Goal: Task Accomplishment & Management: Manage account settings

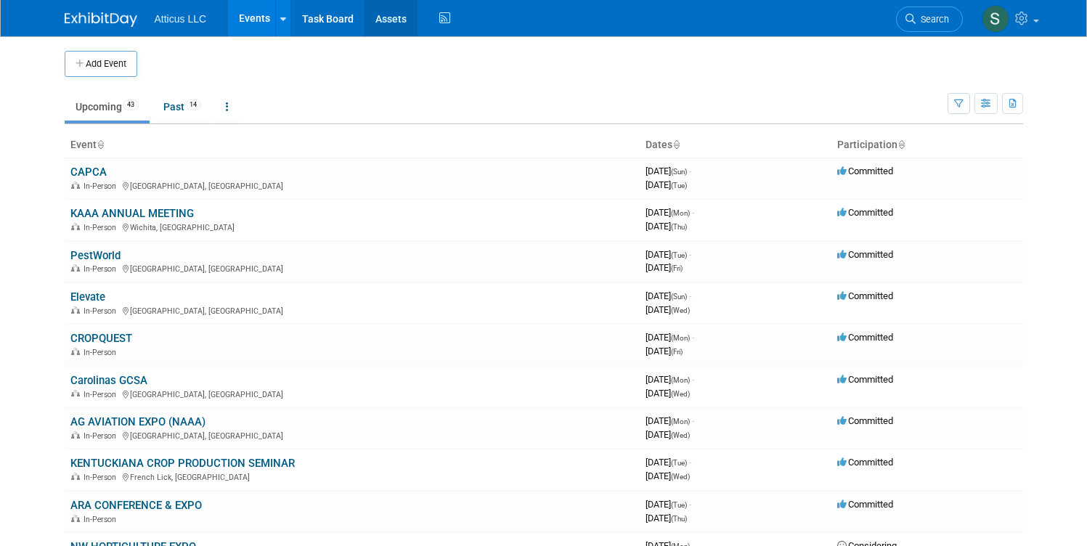
click at [378, 20] on link "Assets" at bounding box center [391, 18] width 53 height 36
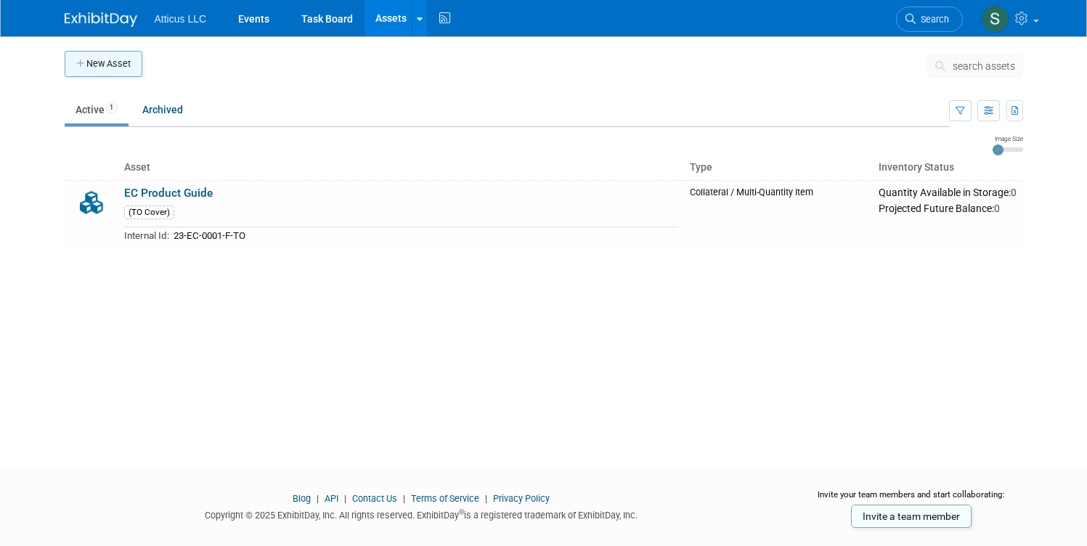
click at [98, 70] on button "New Asset" at bounding box center [104, 64] width 78 height 26
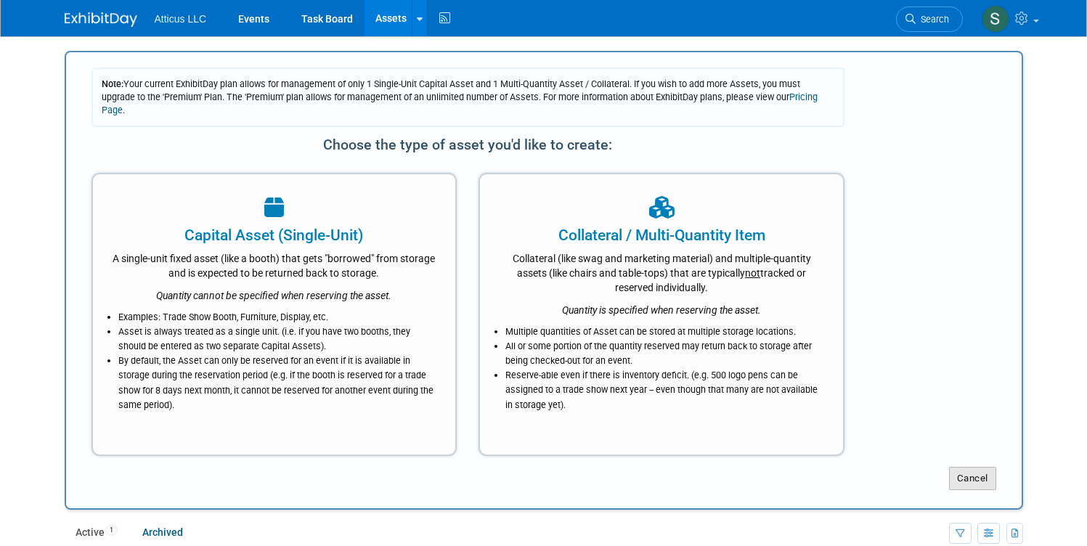
click at [980, 467] on button "Cancel" at bounding box center [972, 478] width 47 height 23
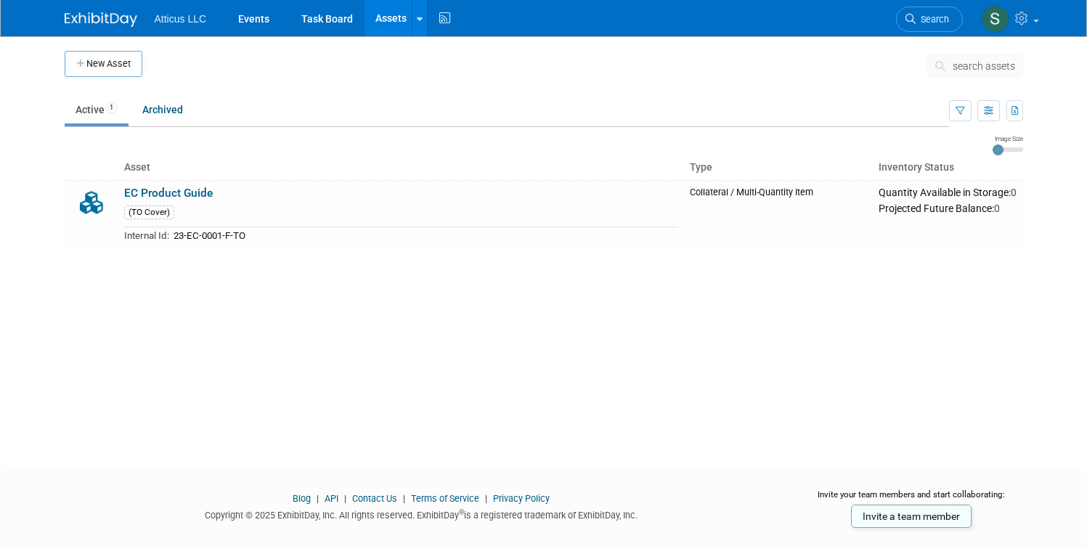
click at [97, 12] on img at bounding box center [101, 19] width 73 height 15
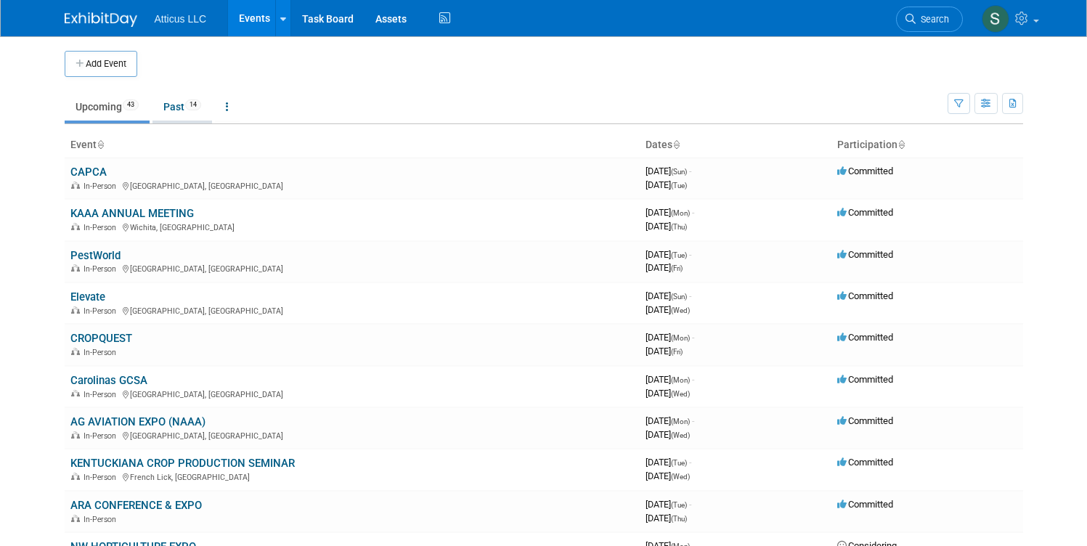
click at [187, 108] on span "14" at bounding box center [193, 104] width 16 height 11
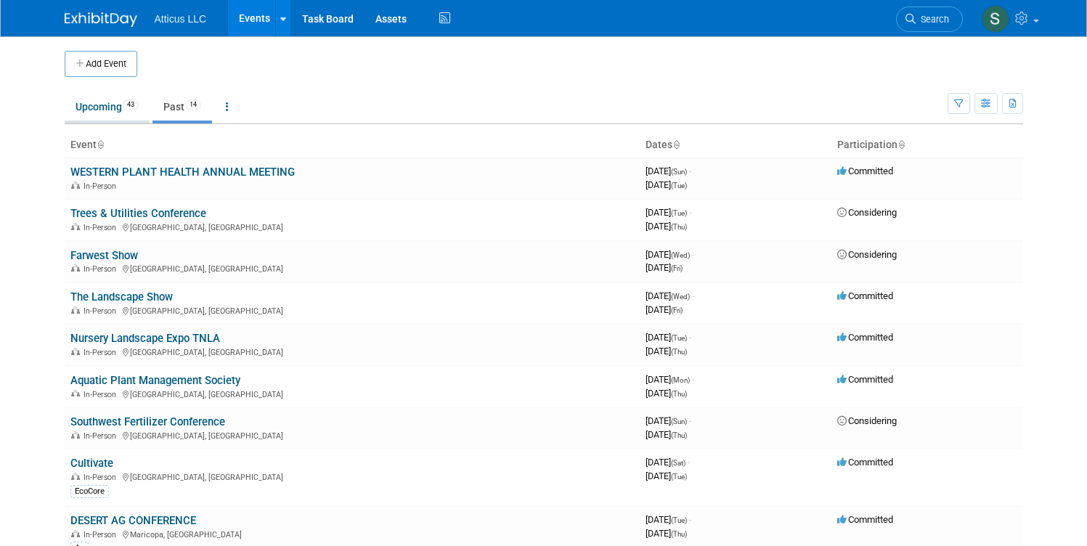
click at [108, 106] on link "Upcoming 43" at bounding box center [107, 107] width 85 height 28
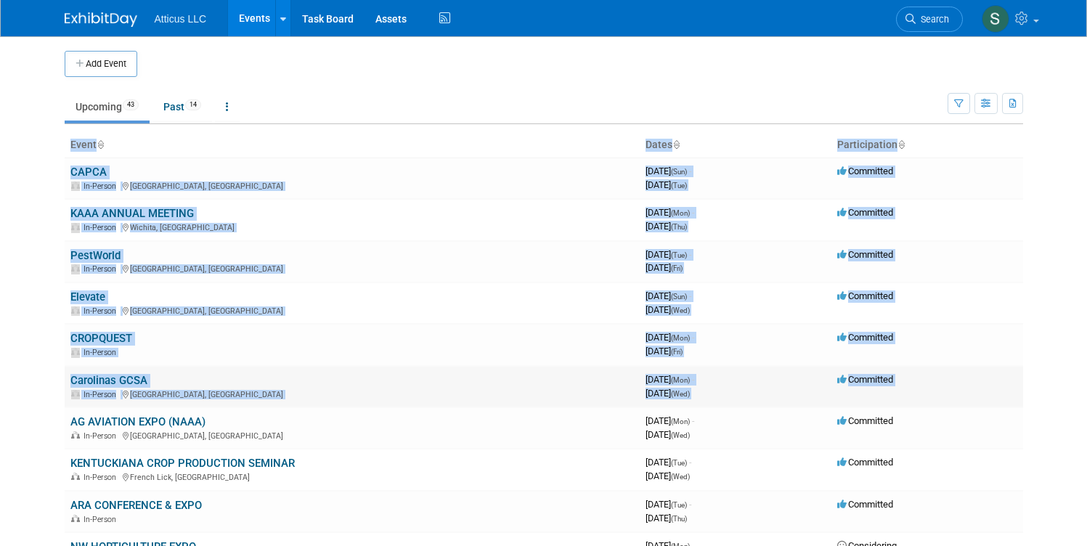
drag, startPoint x: 25, startPoint y: 172, endPoint x: 140, endPoint y: 381, distance: 237.9
click at [279, 413] on body "Atticus LLC Events Add Event Bulk Upload Events Shareable Event Boards Recently…" at bounding box center [543, 273] width 1087 height 546
click at [33, 341] on body "Atticus LLC Events Add Event Bulk Upload Events Shareable Event Boards Recently…" at bounding box center [543, 273] width 1087 height 546
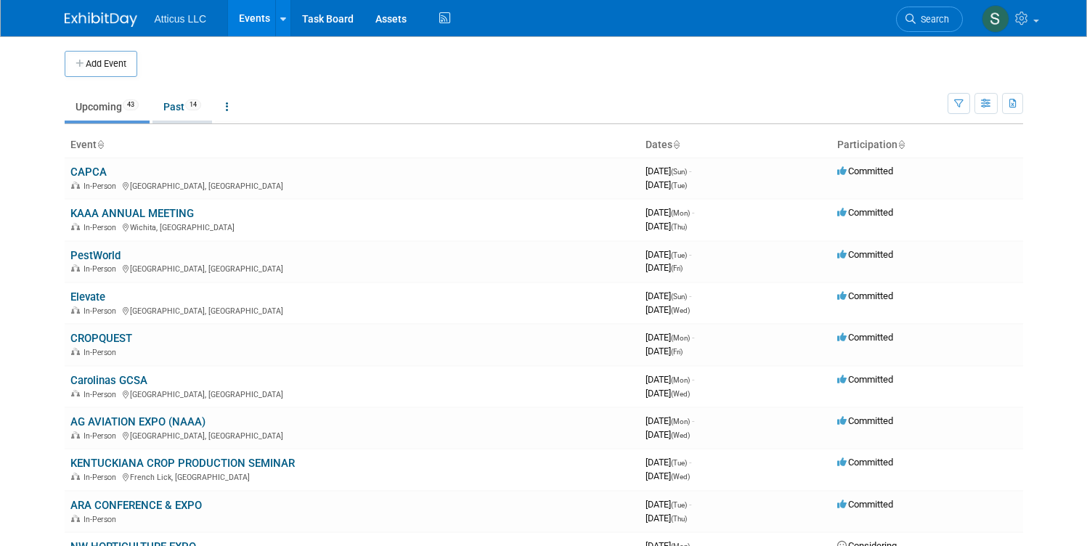
click at [171, 107] on link "Past 14" at bounding box center [183, 107] width 60 height 28
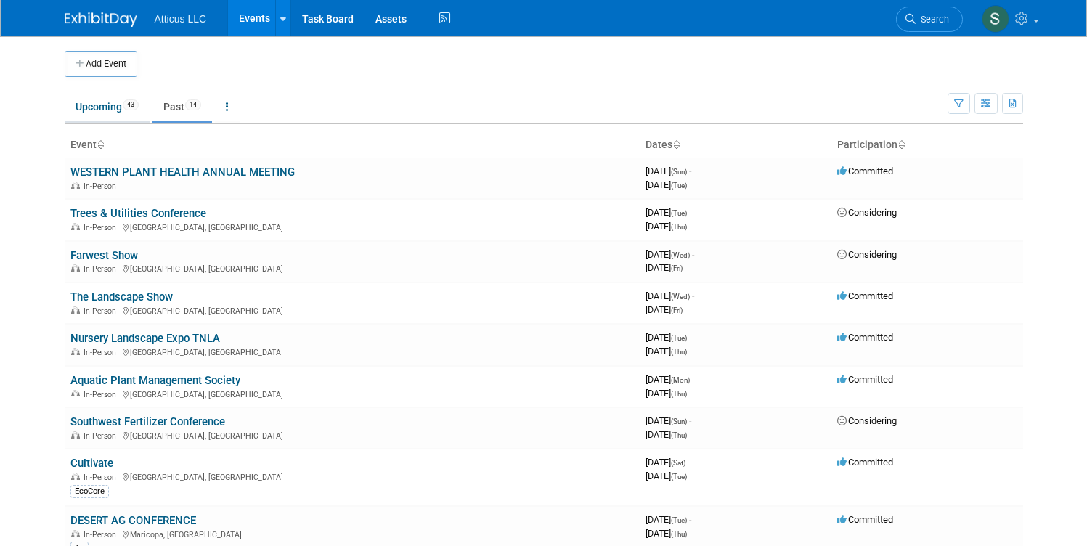
click at [89, 108] on link "Upcoming 43" at bounding box center [107, 107] width 85 height 28
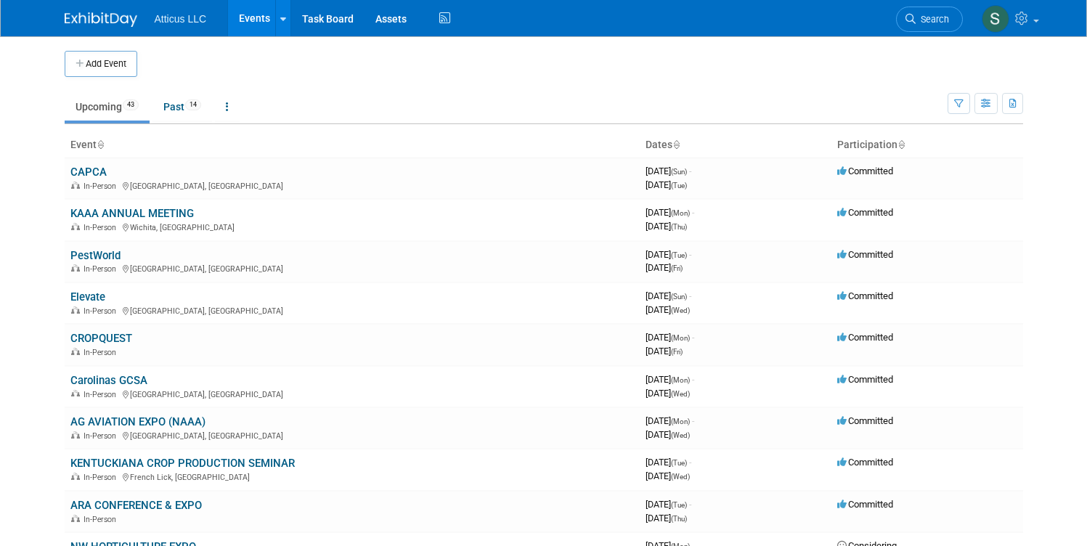
click at [20, 139] on body "Atticus LLC Events Add Event Bulk Upload Events Shareable Event Boards Recently…" at bounding box center [543, 273] width 1087 height 546
click at [360, 49] on div "Add Event" at bounding box center [544, 56] width 959 height 41
click at [275, 15] on link at bounding box center [282, 18] width 15 height 36
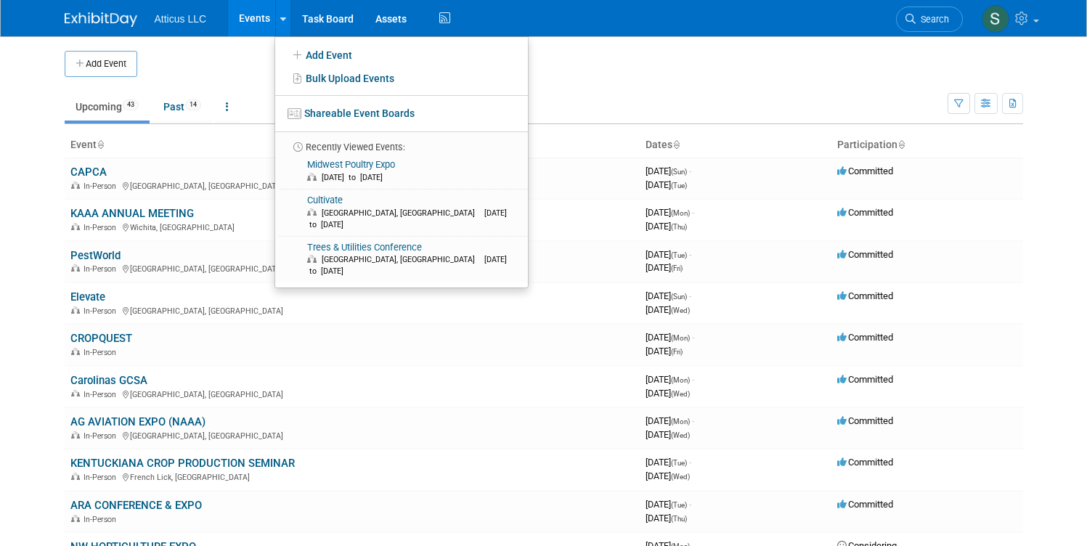
click at [247, 83] on td "Upcoming 43 Past 14 All Events 57 Past and Upcoming Grouped Annually Events gro…" at bounding box center [506, 100] width 883 height 47
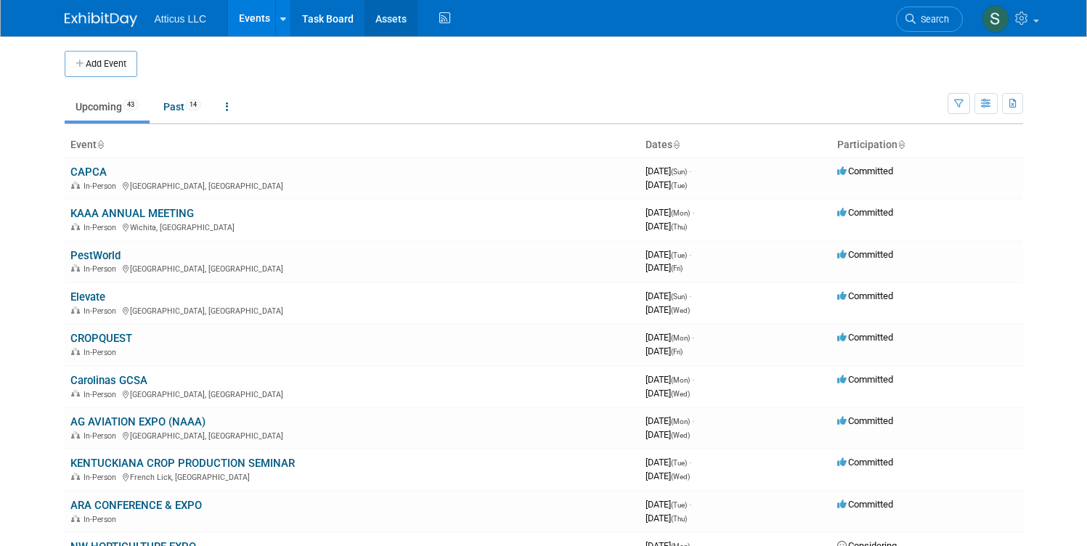
click at [373, 16] on link "Assets" at bounding box center [391, 18] width 53 height 36
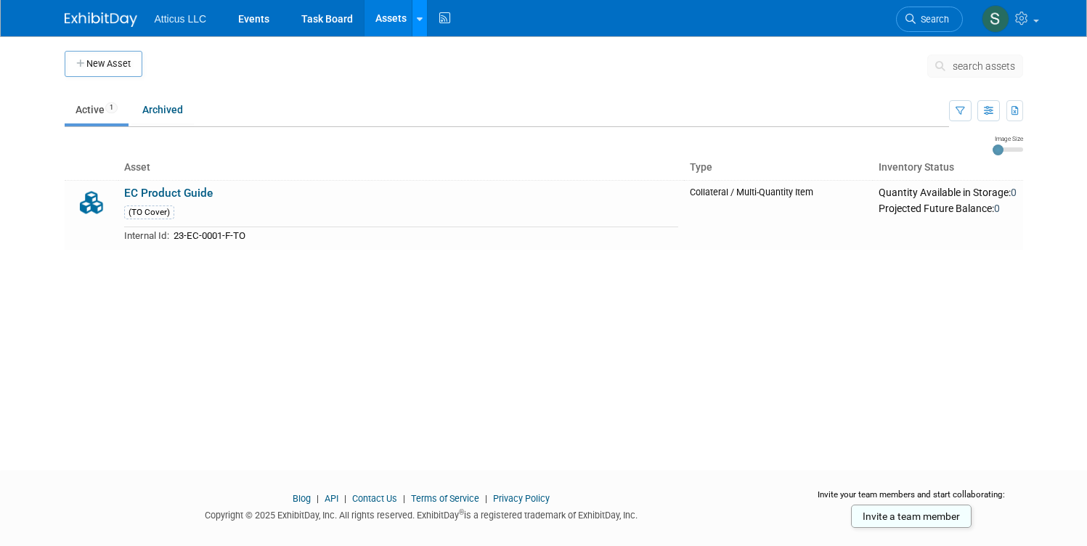
click at [417, 20] on icon at bounding box center [420, 19] width 6 height 9
click at [206, 294] on div "New Asset search assets Note: Your current ExhibitDay plan allows for managemen…" at bounding box center [544, 240] width 980 height 408
click at [157, 190] on link "EC Product Guide" at bounding box center [168, 193] width 89 height 13
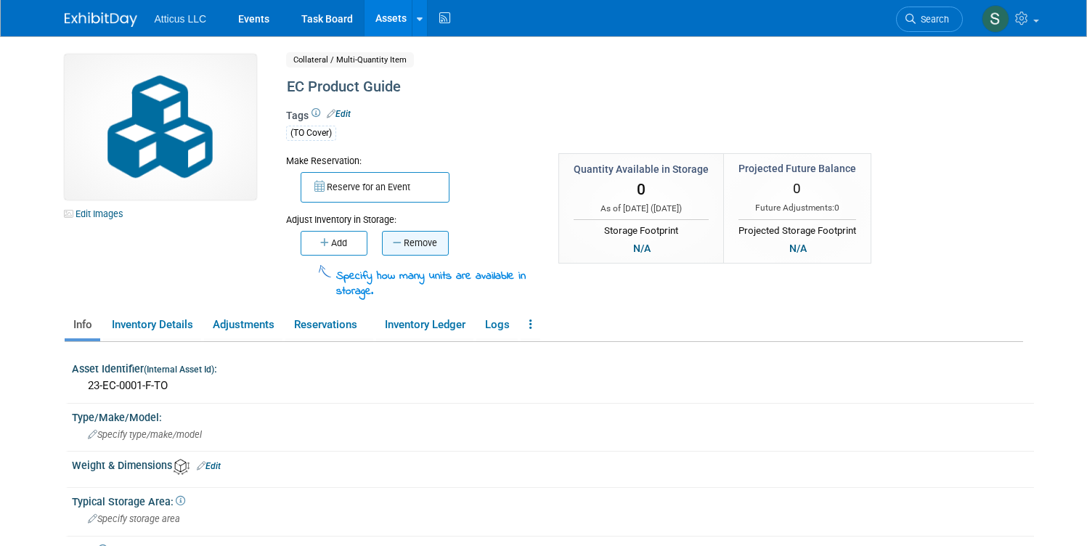
click at [405, 244] on button "Remove" at bounding box center [415, 243] width 67 height 25
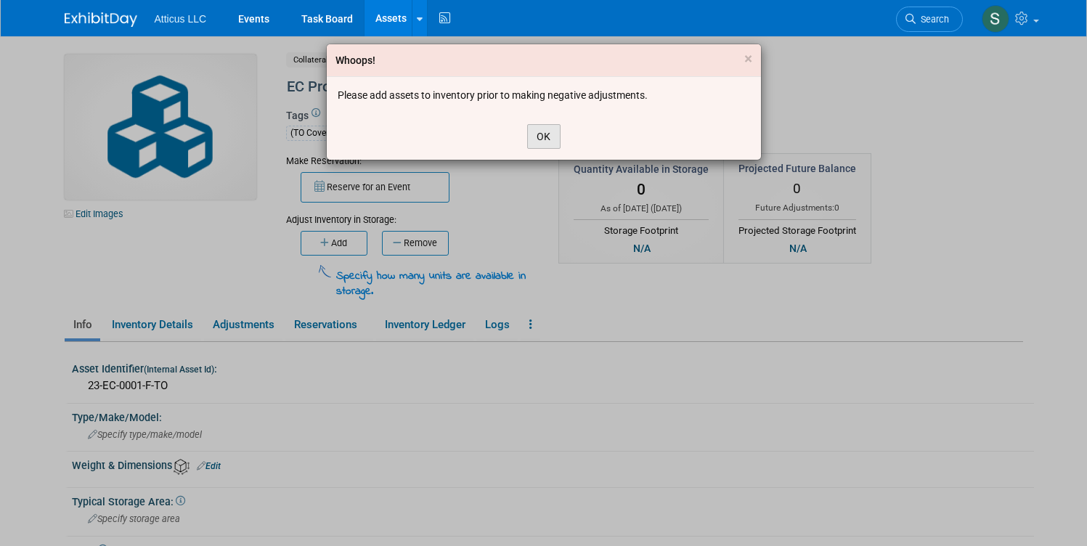
click at [541, 140] on button "OK" at bounding box center [543, 136] width 33 height 25
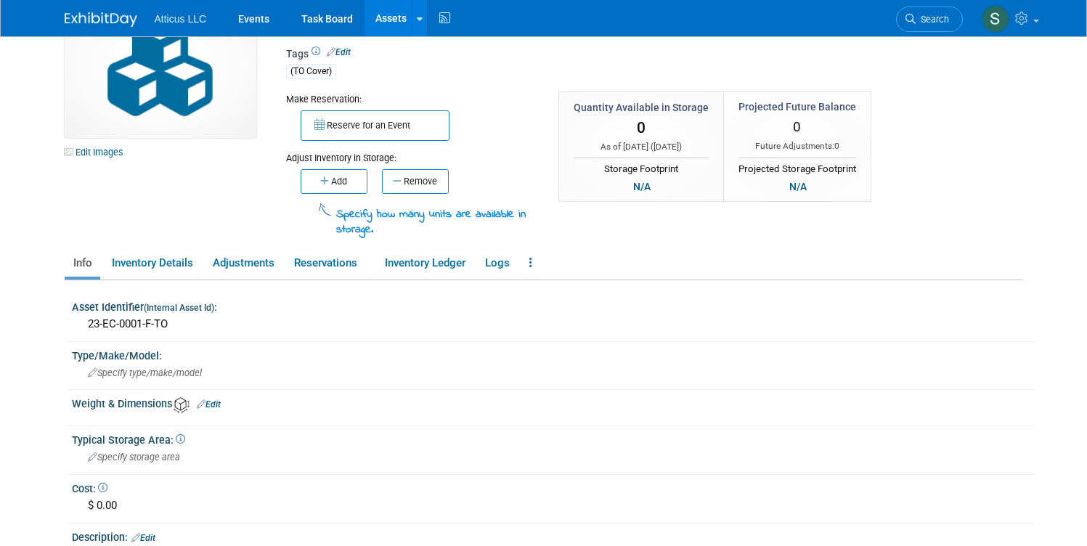
scroll to position [53, 0]
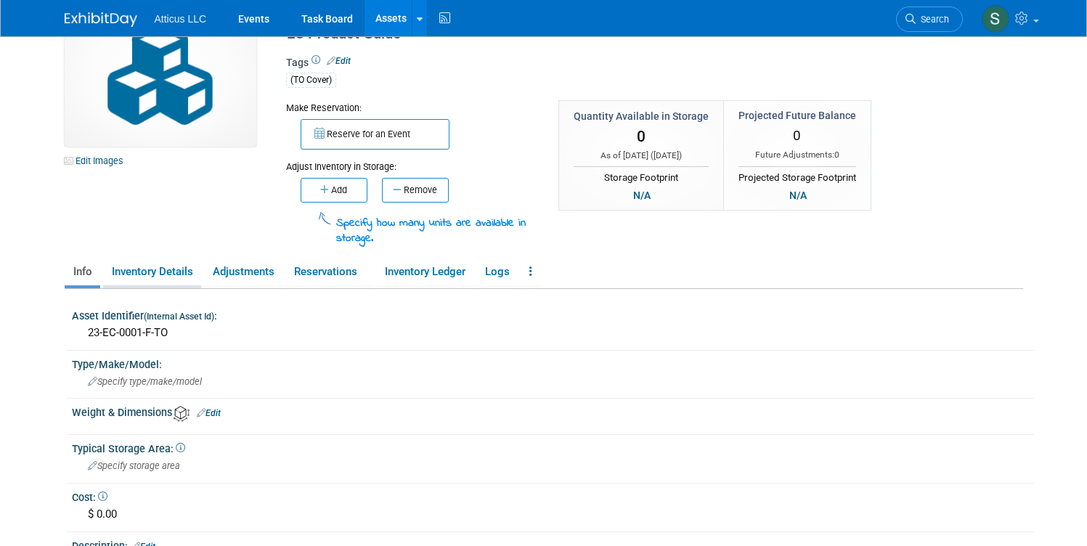
click at [120, 265] on link "Inventory Details" at bounding box center [152, 271] width 98 height 25
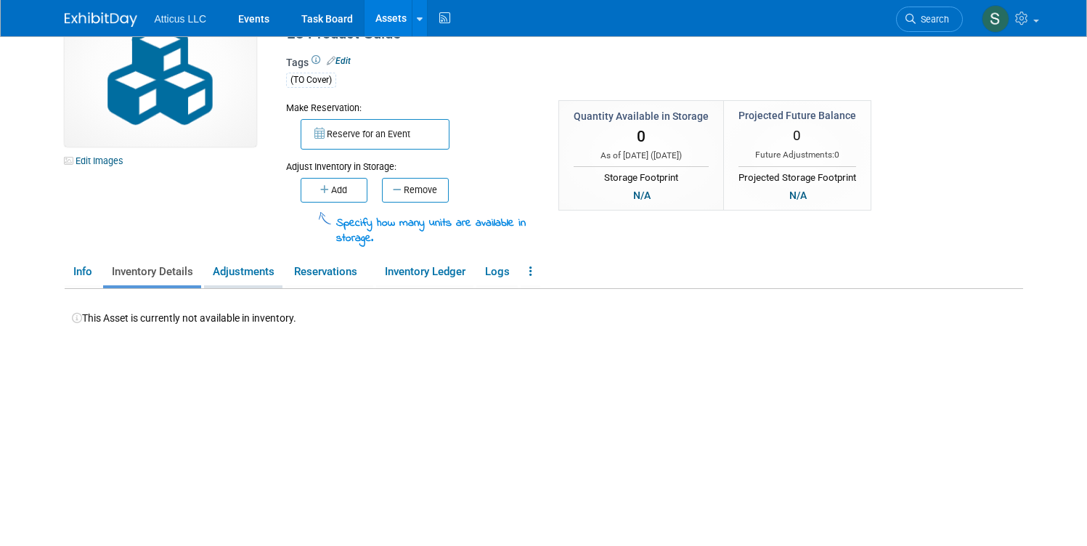
click at [235, 263] on link "Adjustments" at bounding box center [243, 271] width 78 height 25
click at [333, 262] on link "Reservations" at bounding box center [329, 271] width 88 height 25
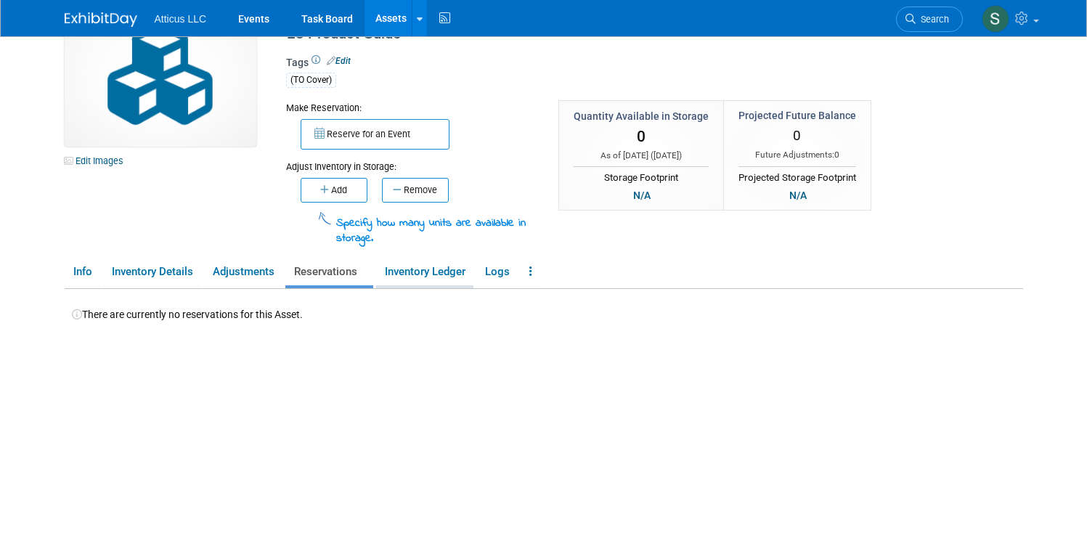
click at [409, 270] on link "Inventory Ledger" at bounding box center [424, 271] width 97 height 25
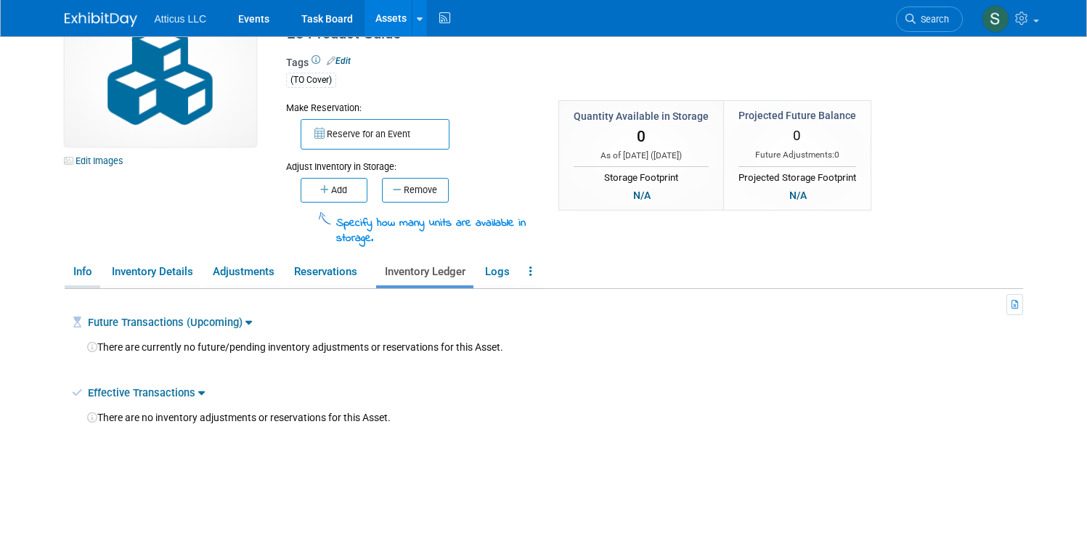
click at [65, 284] on link "Info" at bounding box center [83, 271] width 36 height 25
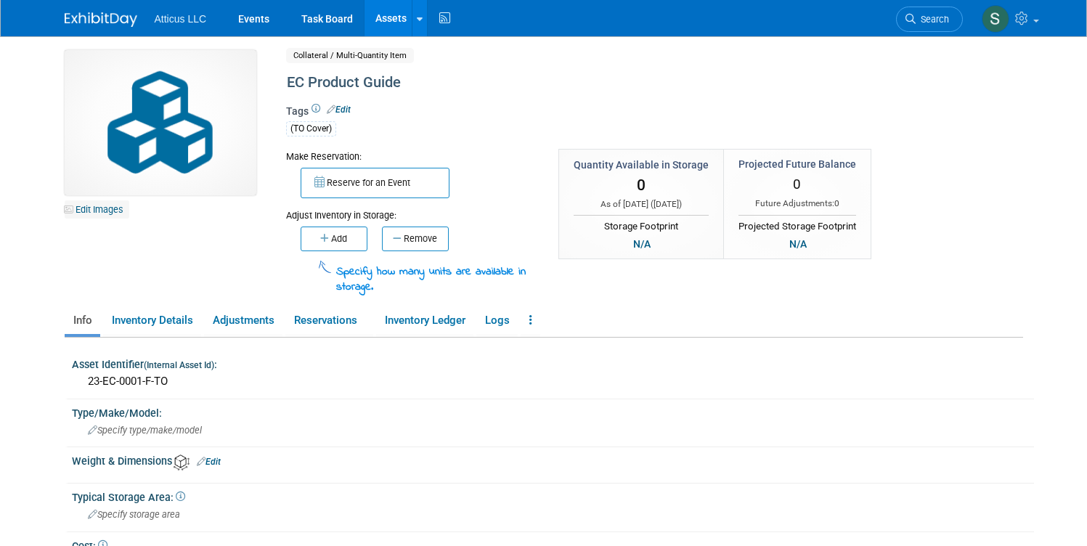
scroll to position [0, 0]
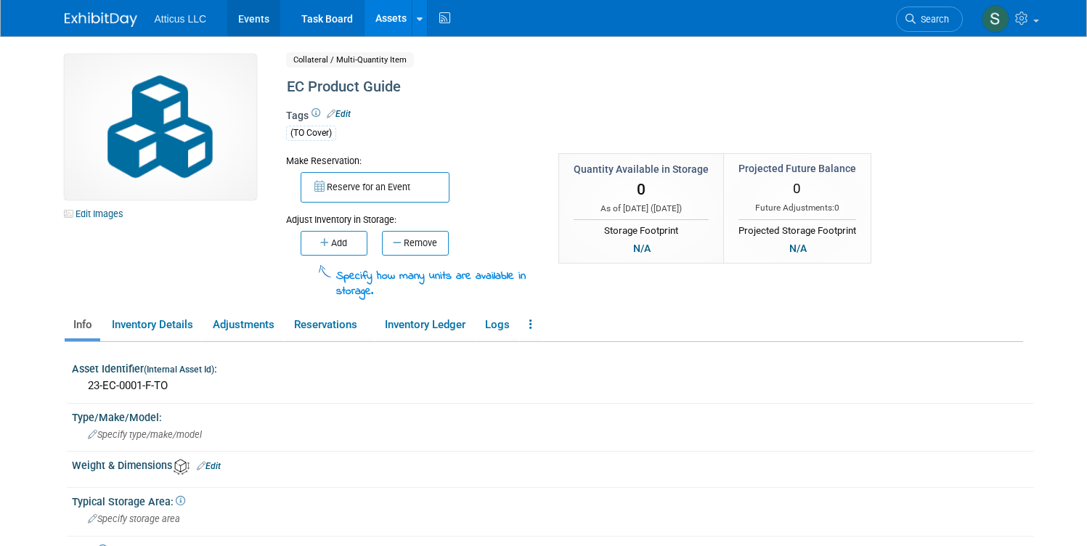
click at [237, 23] on link "Events" at bounding box center [253, 18] width 53 height 36
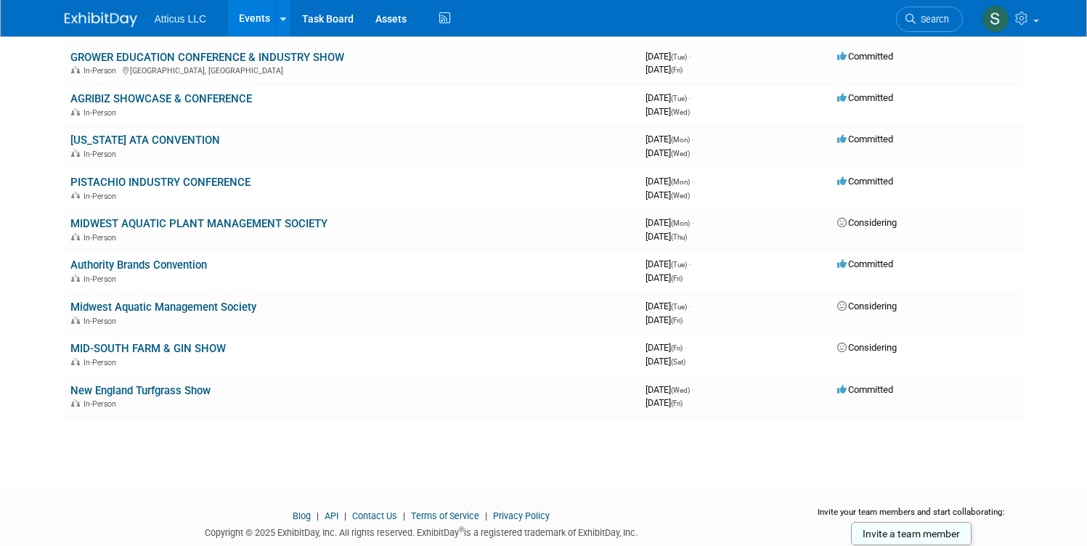
scroll to position [1575, 0]
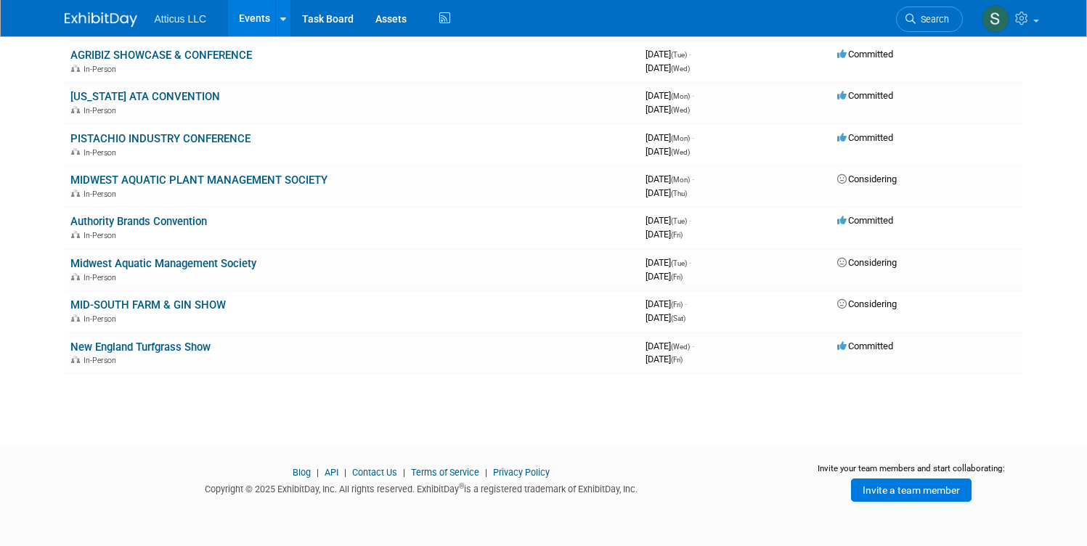
click at [926, 493] on link "Invite a team member" at bounding box center [911, 490] width 121 height 23
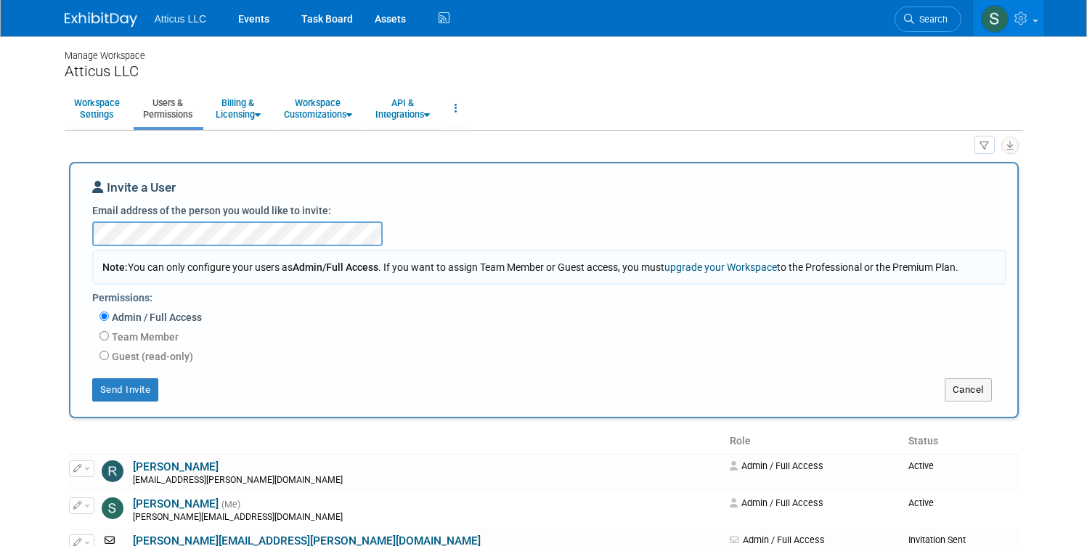
click at [65, 313] on div "All Users 2 Resources 0 Invitations 1 Export Users & Resources (.csv) Add Invit…" at bounding box center [544, 350] width 959 height 431
click at [122, 391] on button "Send Invite" at bounding box center [125, 389] width 67 height 23
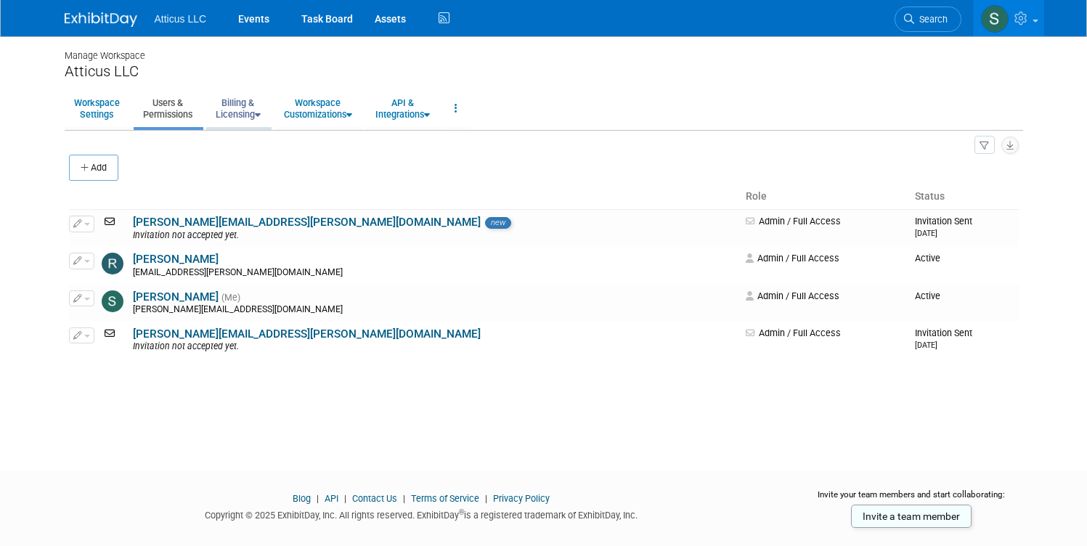
click at [224, 113] on link "Billing & Licensing" at bounding box center [238, 109] width 64 height 36
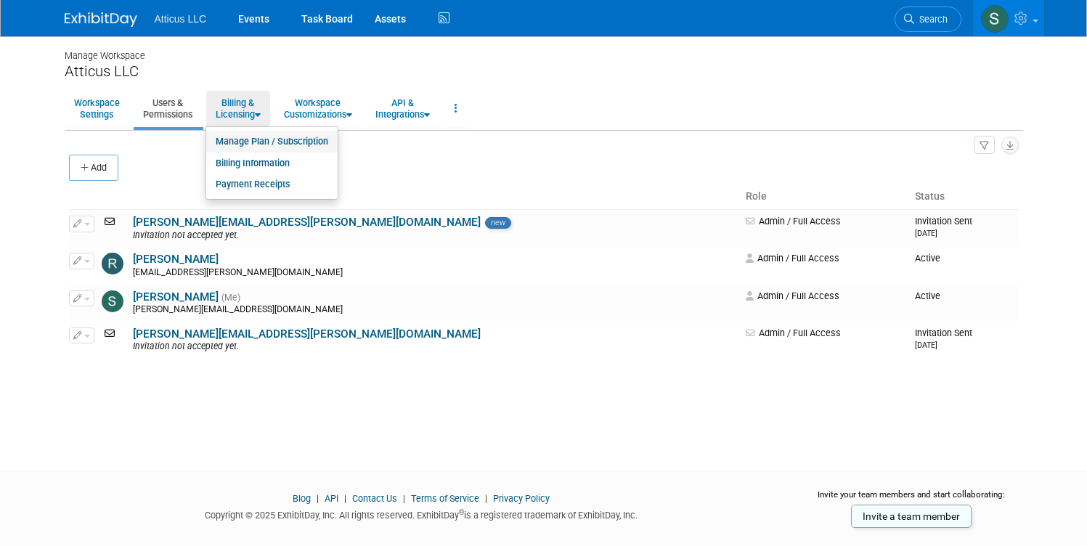
click at [235, 145] on link "Manage Plan / Subscription" at bounding box center [271, 142] width 131 height 22
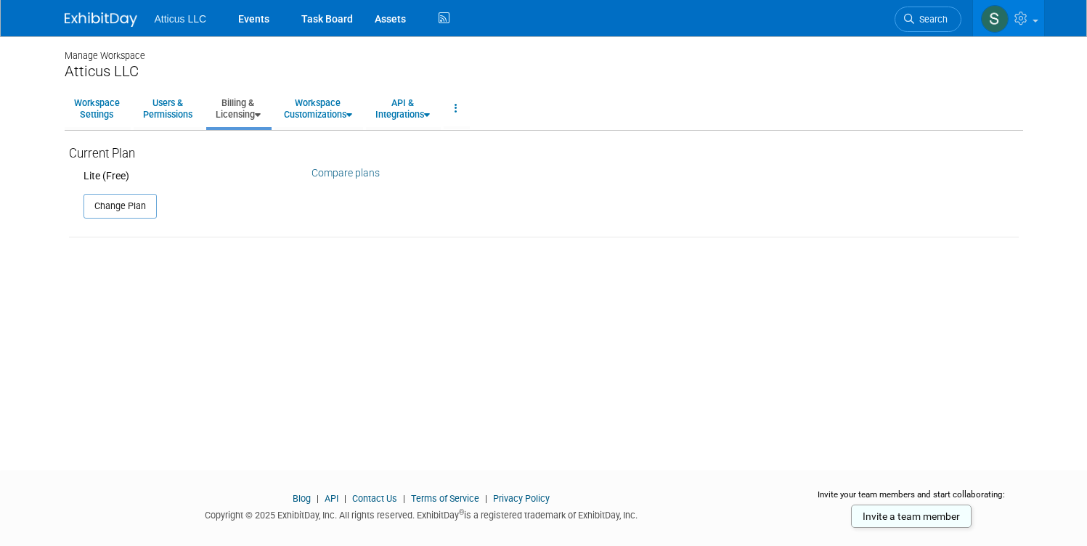
click at [328, 173] on link "Compare plans" at bounding box center [346, 173] width 68 height 12
click at [83, 108] on link "Workspace Settings" at bounding box center [97, 109] width 65 height 36
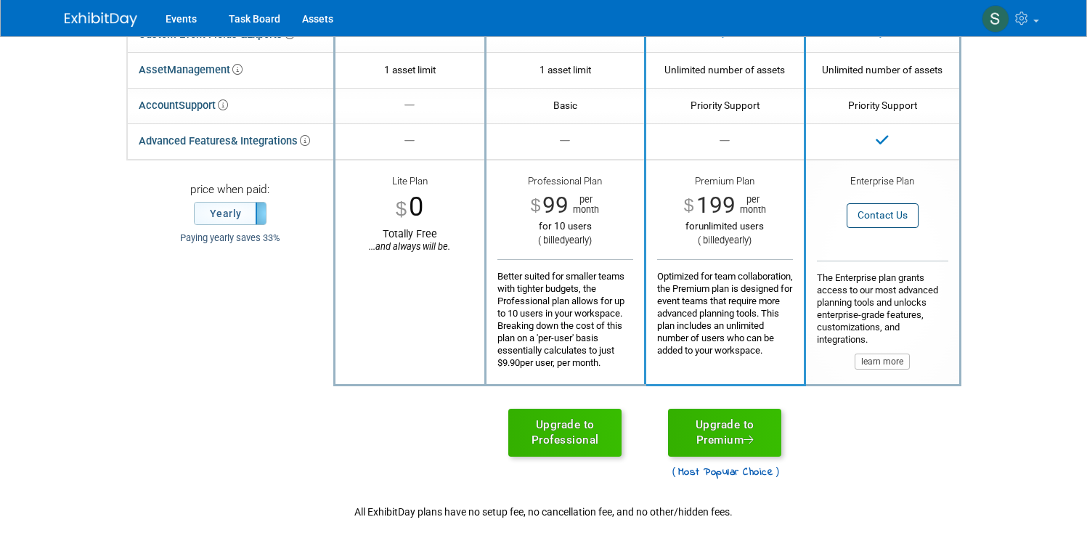
scroll to position [440, 0]
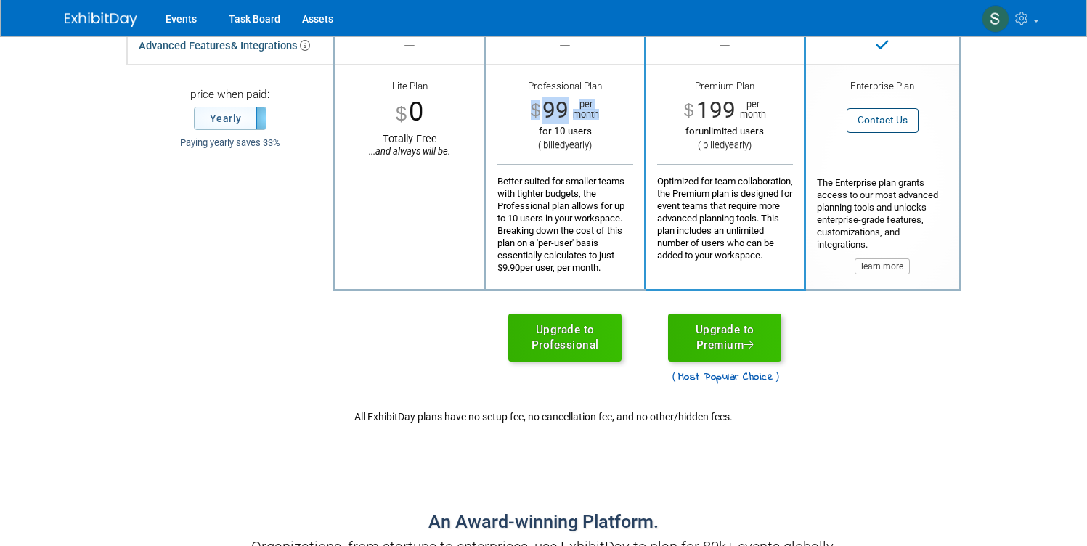
drag, startPoint x: 529, startPoint y: 111, endPoint x: 607, endPoint y: 113, distance: 78.5
click at [605, 112] on div "$ 99 per month" at bounding box center [565, 111] width 136 height 28
click at [578, 211] on div "Better suited for smaller teams with tighter budgets, the Professional plan all…" at bounding box center [565, 219] width 136 height 110
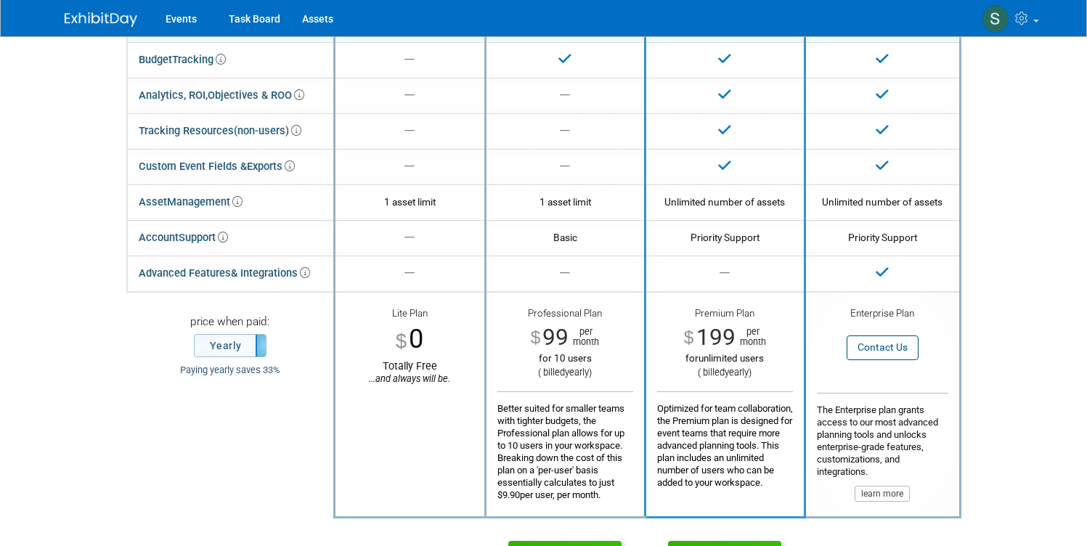
scroll to position [0, 0]
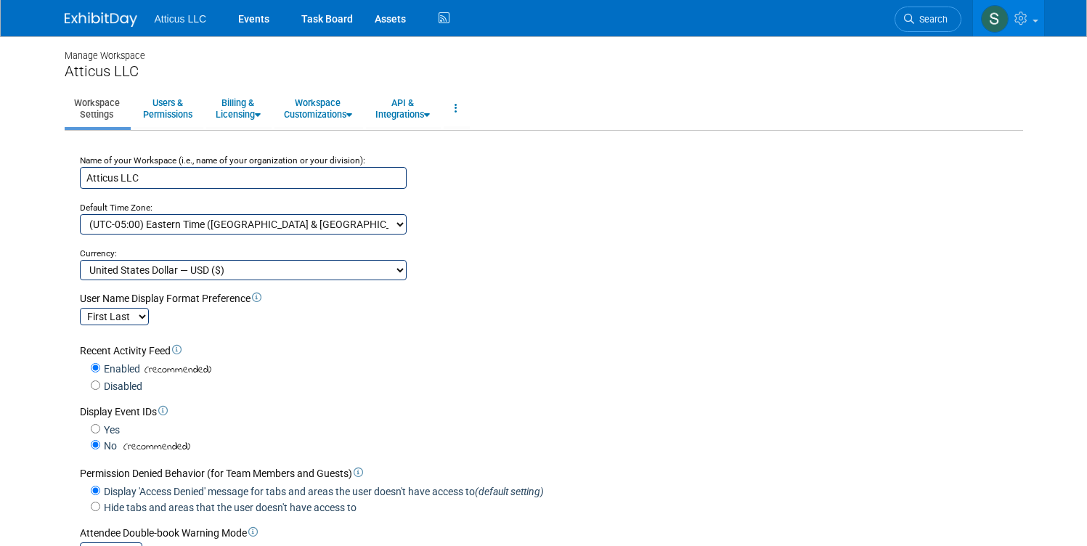
click at [79, 15] on img at bounding box center [101, 19] width 73 height 15
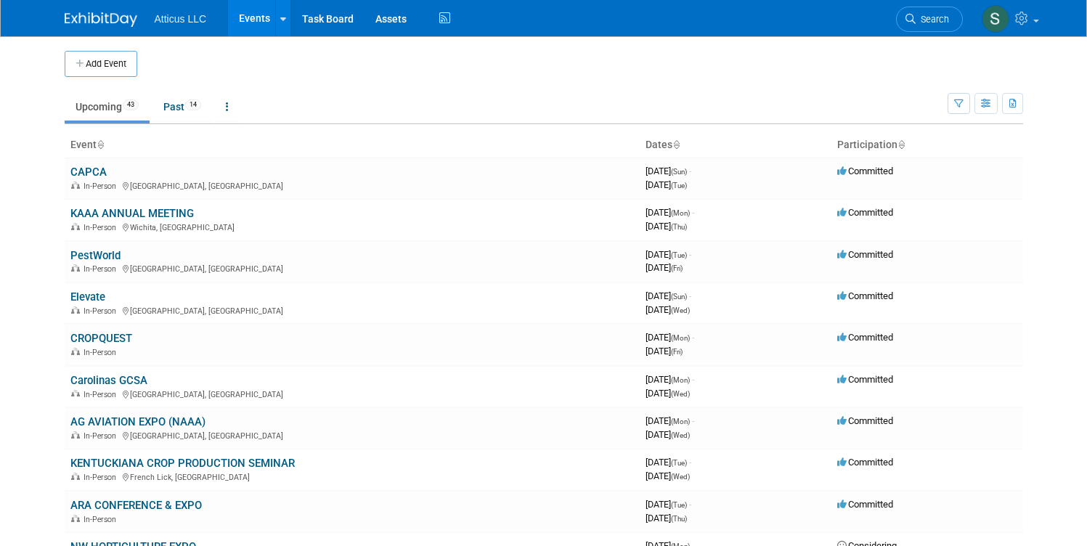
click at [170, 22] on span "Atticus LLC" at bounding box center [181, 19] width 52 height 12
click at [89, 22] on img at bounding box center [101, 19] width 73 height 15
click at [312, 18] on link "Task Board" at bounding box center [327, 18] width 73 height 36
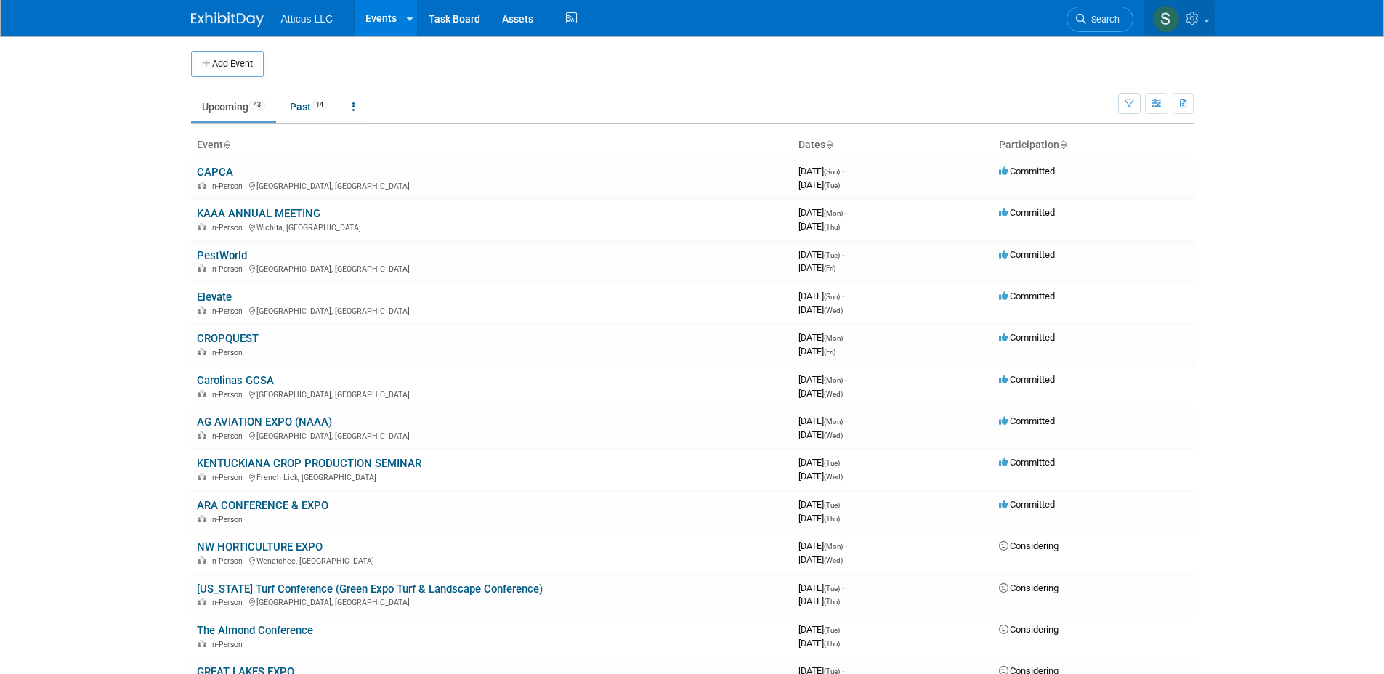
click at [1087, 22] on icon at bounding box center [1193, 18] width 17 height 13
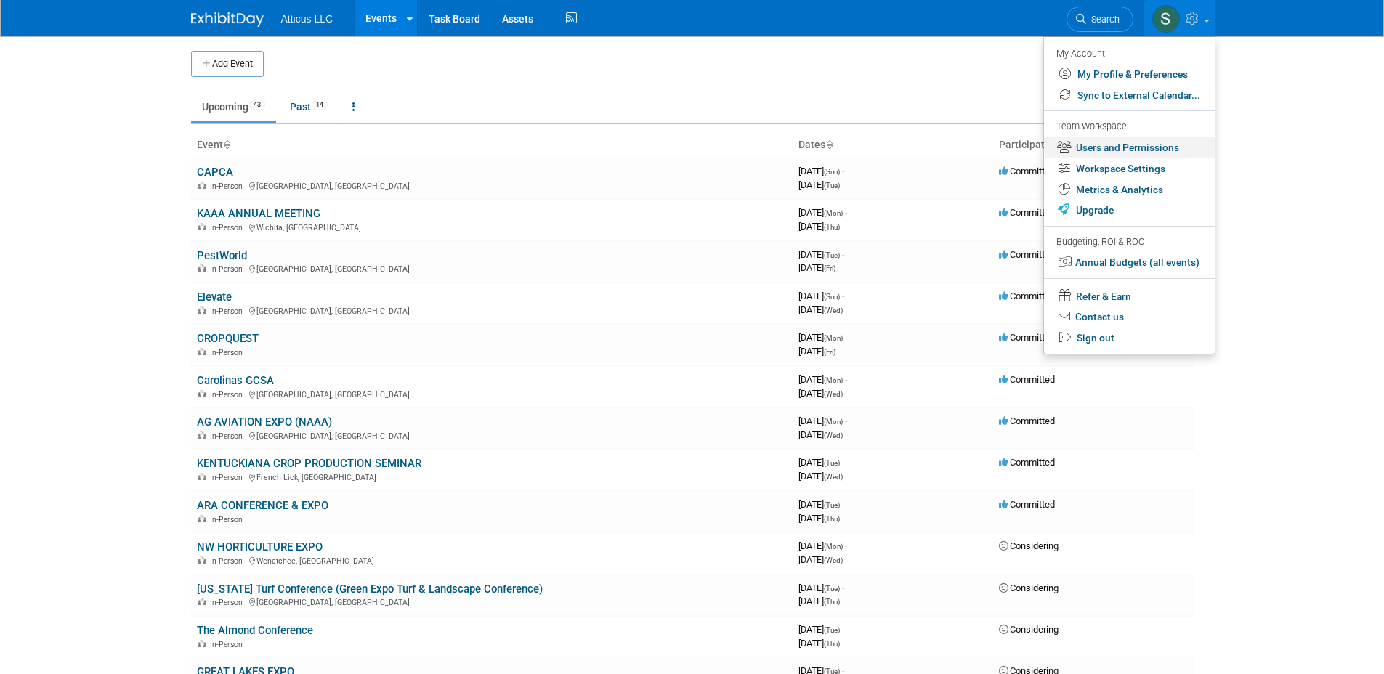
click at [1087, 152] on link "Users and Permissions" at bounding box center [1129, 147] width 171 height 21
